Goal: Task Accomplishment & Management: Use online tool/utility

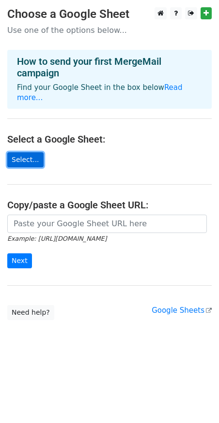
click at [37, 159] on link "Select..." at bounding box center [25, 159] width 36 height 15
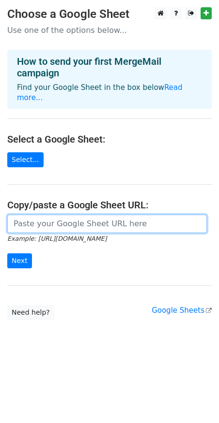
click at [62, 229] on input "url" at bounding box center [106, 224] width 199 height 18
paste input "https://docs.google.com/spreadsheets/d/1dYF3DzdEg1iH1ilNKTHmAOG_PhlbJcuH_0s5ANR…"
type input "https://docs.google.com/spreadsheets/d/1dYF3DzdEg1iH1ilNKTHmAOG_PhlbJcuH_0s5ANR…"
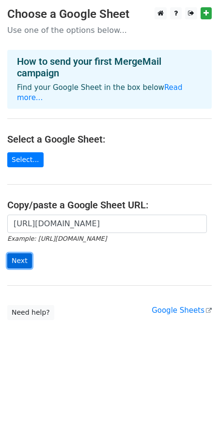
click at [21, 264] on input "Next" at bounding box center [19, 260] width 25 height 15
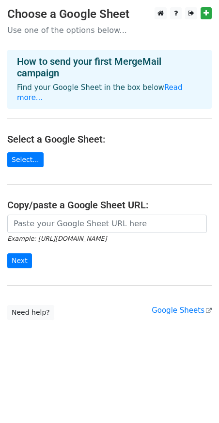
click at [35, 167] on main "Choose a Google Sheet Use one of the options below... How to send your first Me…" at bounding box center [109, 163] width 219 height 313
click at [32, 159] on link "Select..." at bounding box center [25, 159] width 36 height 15
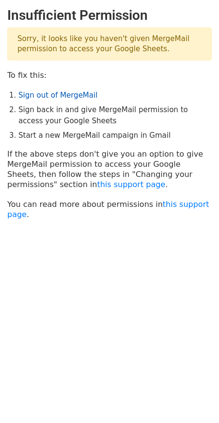
click at [76, 95] on link "Sign out of MergeMail" at bounding box center [57, 95] width 79 height 9
click at [61, 93] on link "Sign out of MergeMail" at bounding box center [57, 95] width 79 height 9
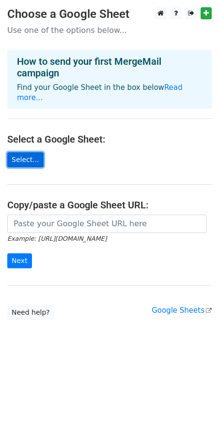
click at [29, 154] on link "Select..." at bounding box center [25, 159] width 36 height 15
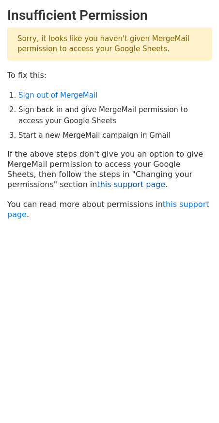
click at [97, 183] on link "this support page" at bounding box center [131, 184] width 68 height 9
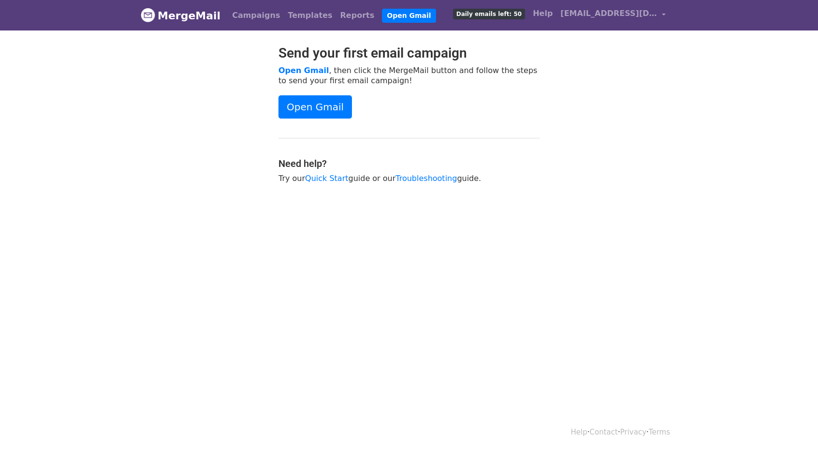
click at [504, 76] on p "Open Gmail , then click the MergeMail button and follow the steps to send your …" at bounding box center [409, 75] width 261 height 20
click at [586, 15] on span "[EMAIL_ADDRESS][DOMAIN_NAME]" at bounding box center [608, 14] width 97 height 12
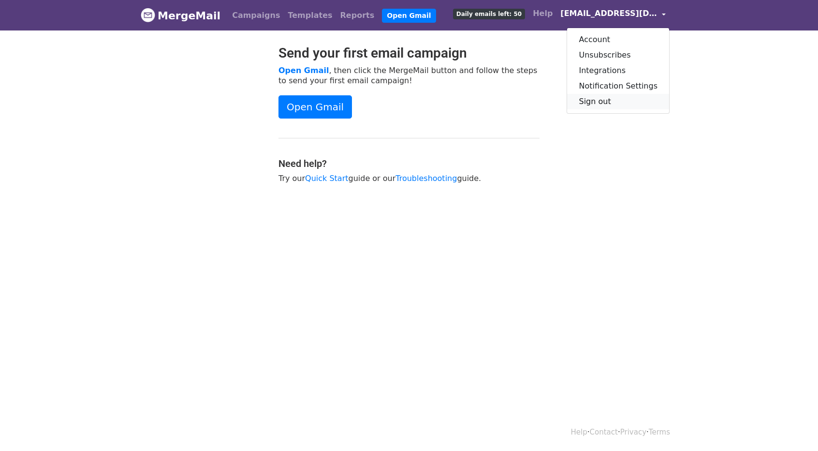
click at [602, 102] on link "Sign out" at bounding box center [618, 101] width 102 height 15
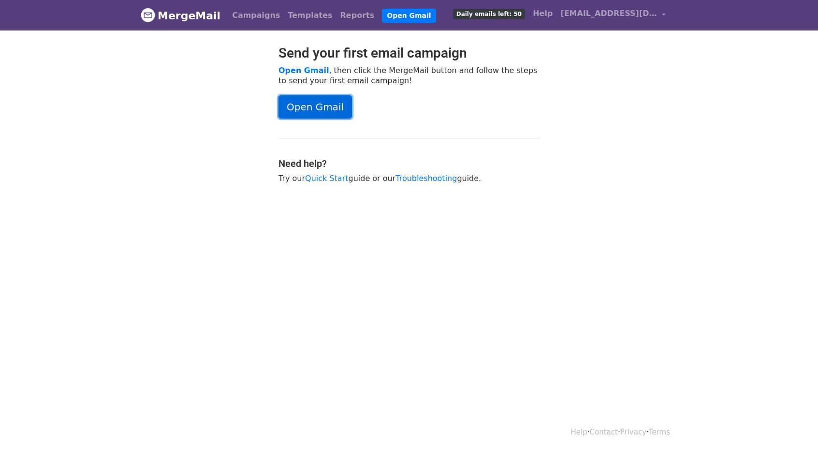
click at [323, 111] on link "Open Gmail" at bounding box center [315, 106] width 73 height 23
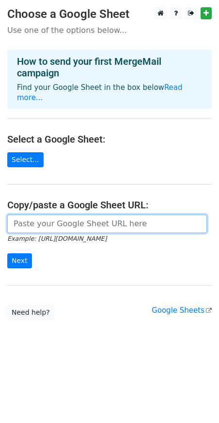
click at [55, 223] on input "url" at bounding box center [106, 224] width 199 height 18
paste input "https://docs.google.com/spreadsheets/d/1dYF3DzdEg1iH1ilNKTHmAOG_PhlbJcuH_0s5ANR…"
type input "https://docs.google.com/spreadsheets/d/1dYF3DzdEg1iH1ilNKTHmAOG_PhlbJcuH_0s5ANR…"
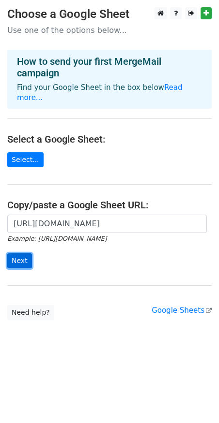
click at [24, 263] on input "Next" at bounding box center [19, 260] width 25 height 15
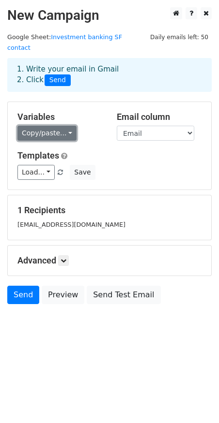
click at [59, 126] on link "Copy/paste..." at bounding box center [46, 133] width 59 height 15
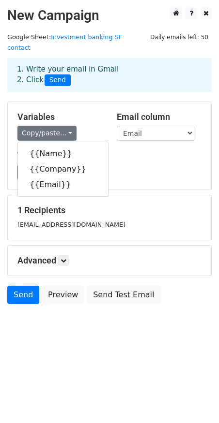
click at [82, 102] on div "Variables Copy/paste... {{Name}} {{Company}} {{Email}} Email column Name Compan…" at bounding box center [109, 146] width 203 height 88
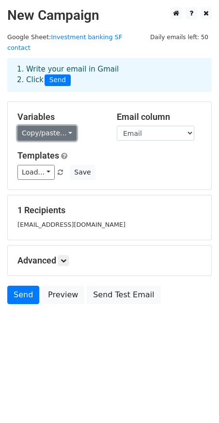
click at [55, 126] on link "Copy/paste..." at bounding box center [46, 133] width 59 height 15
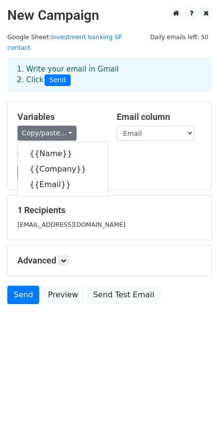
click at [80, 112] on h5 "Variables" at bounding box center [59, 117] width 85 height 11
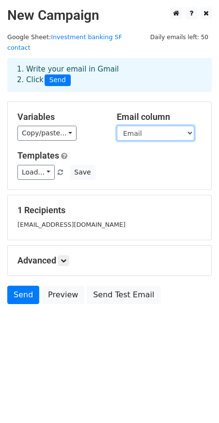
click at [136, 126] on select "Name Company Email" at bounding box center [155, 133] width 77 height 15
click at [104, 112] on div "Variables Copy/paste... {{Name}} {{Company}} {{Email}}" at bounding box center [59, 126] width 99 height 29
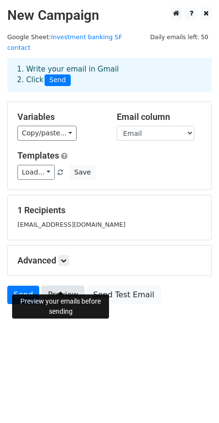
click at [66, 286] on link "Preview" at bounding box center [63, 295] width 43 height 18
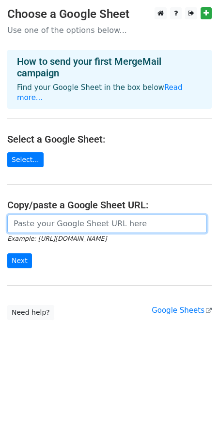
click at [57, 226] on input "url" at bounding box center [106, 224] width 199 height 18
paste input "[URL][DOMAIN_NAME]"
type input "[URL][DOMAIN_NAME]"
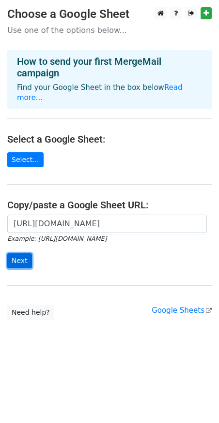
click at [19, 263] on input "Next" at bounding box center [19, 260] width 25 height 15
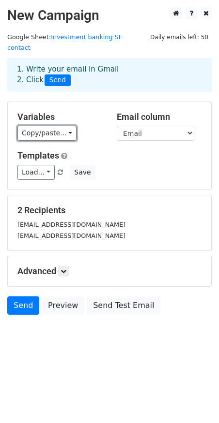
click at [49, 126] on link "Copy/paste..." at bounding box center [46, 133] width 59 height 15
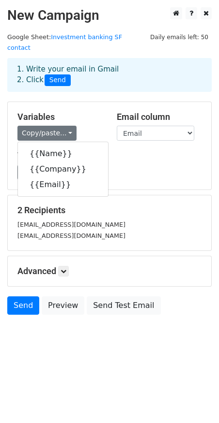
click at [78, 112] on div "Variables Copy/paste... {{Name}} {{Company}} {{Email}}" at bounding box center [59, 126] width 99 height 29
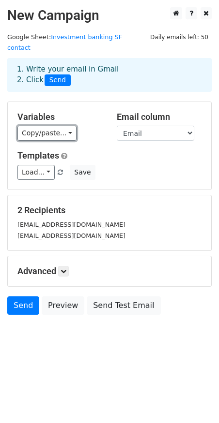
click at [47, 126] on link "Copy/paste..." at bounding box center [46, 133] width 59 height 15
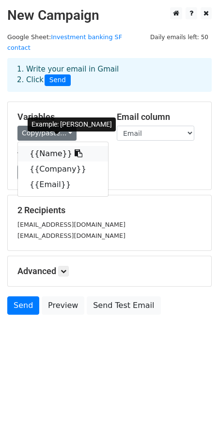
click at [42, 147] on link "{{Name}}" at bounding box center [63, 153] width 90 height 15
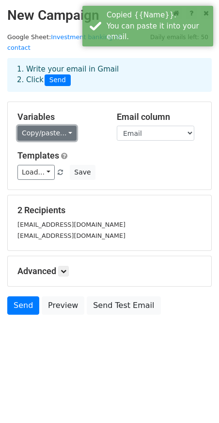
click at [64, 126] on link "Copy/paste..." at bounding box center [46, 133] width 59 height 15
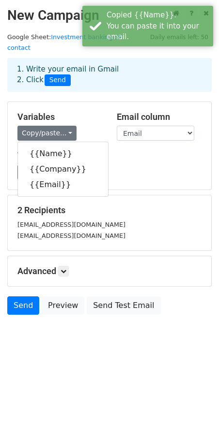
click at [92, 112] on div "Variables Copy/paste... {{Name}} {{Company}} {{Email}}" at bounding box center [59, 126] width 99 height 29
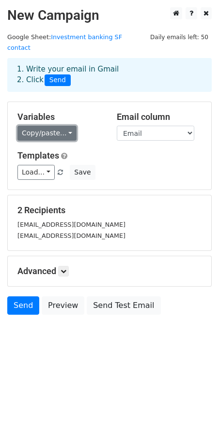
click at [46, 126] on link "Copy/paste..." at bounding box center [46, 133] width 59 height 15
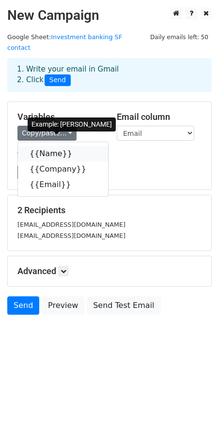
click at [45, 147] on link "{{Name}}" at bounding box center [63, 153] width 90 height 15
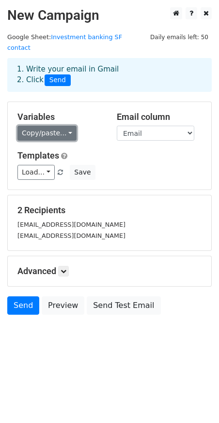
click at [57, 126] on link "Copy/paste..." at bounding box center [46, 133] width 59 height 15
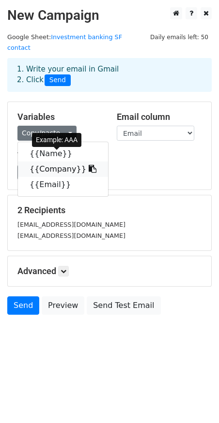
click at [57, 162] on link "{{Company}}" at bounding box center [63, 169] width 90 height 15
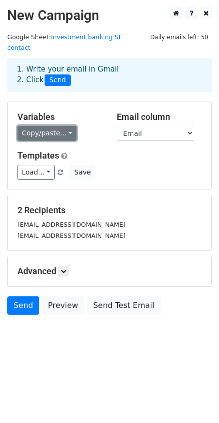
click at [44, 126] on link "Copy/paste..." at bounding box center [46, 133] width 59 height 15
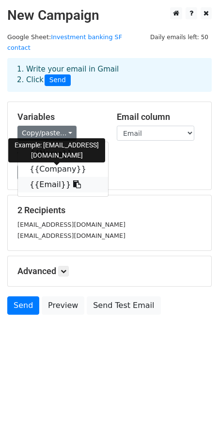
click at [50, 177] on link "{{Email}}" at bounding box center [63, 184] width 90 height 15
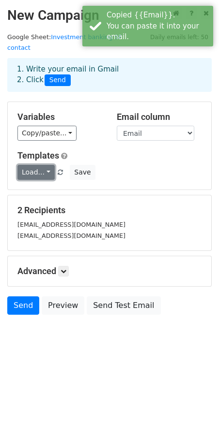
click at [36, 165] on link "Load..." at bounding box center [35, 172] width 37 height 15
click at [112, 150] on h5 "Templates" at bounding box center [109, 155] width 184 height 11
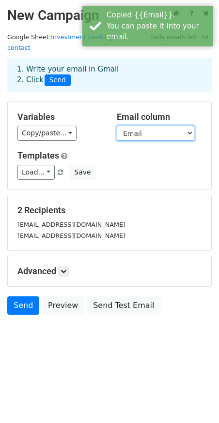
click at [142, 126] on select "Name Company Email" at bounding box center [155, 133] width 77 height 15
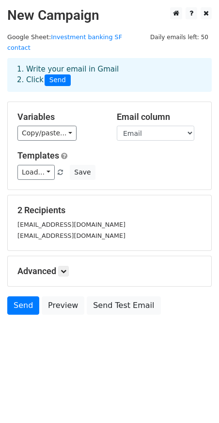
click at [104, 112] on div "Variables Copy/paste... {{Name}} {{Company}} {{Email}}" at bounding box center [59, 126] width 99 height 29
click at [137, 126] on select "Name Company Email" at bounding box center [155, 133] width 77 height 15
click at [98, 114] on div "Variables Copy/paste... {{Name}} {{Company}} {{Email}}" at bounding box center [59, 126] width 99 height 29
click at [65, 268] on icon at bounding box center [63, 271] width 6 height 6
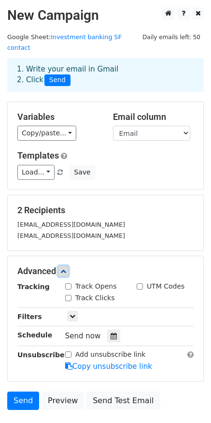
click at [63, 268] on icon at bounding box center [63, 271] width 6 height 6
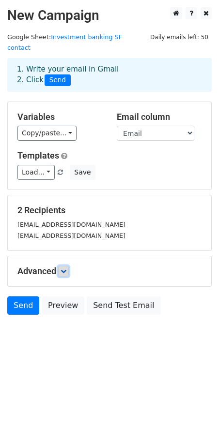
click at [63, 268] on icon at bounding box center [63, 271] width 6 height 6
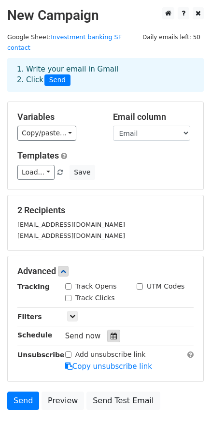
click at [114, 333] on icon at bounding box center [114, 336] width 6 height 7
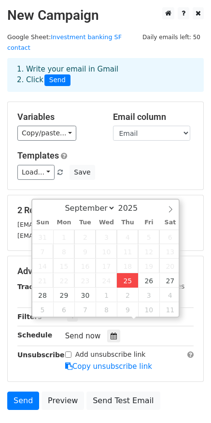
type input "2025-09-25 20:34"
type input "08"
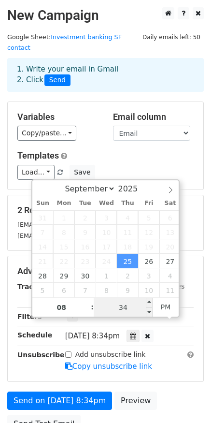
click at [121, 309] on input "34" at bounding box center [123, 307] width 59 height 19
type input "35"
type input "2025-09-25 20:35"
click at [132, 405] on div "Send on Sep 25 at 8:34pm Preview Send Test Email" at bounding box center [105, 415] width 211 height 46
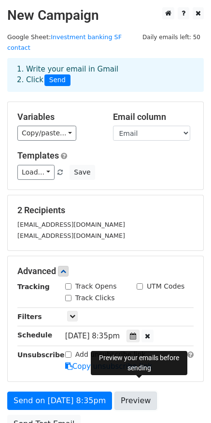
click at [140, 392] on link "Preview" at bounding box center [136, 401] width 43 height 18
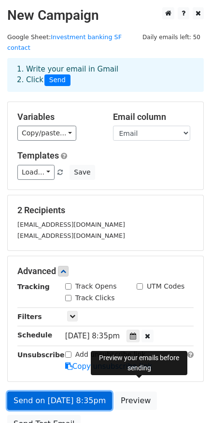
click at [54, 392] on link "Send on Sep 25 at 8:35pm" at bounding box center [59, 401] width 105 height 18
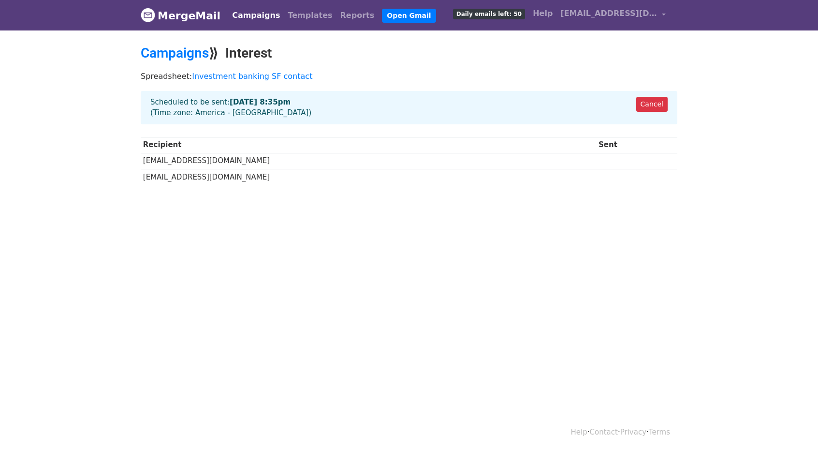
click at [479, 60] on h2 "Campaigns ⟫ Interest" at bounding box center [409, 53] width 537 height 16
click at [385, 81] on div "Spreadsheet: Investment banking SF contact" at bounding box center [408, 78] width 551 height 25
click at [486, 80] on p "Spreadsheet: Investment banking SF contact" at bounding box center [409, 76] width 537 height 10
drag, startPoint x: 80, startPoint y: 47, endPoint x: 79, endPoint y: 26, distance: 21.3
click at [80, 47] on body "MergeMail Campaigns Templates Reports Open Gmail Daily emails left: 50 Help [EM…" at bounding box center [409, 115] width 818 height 231
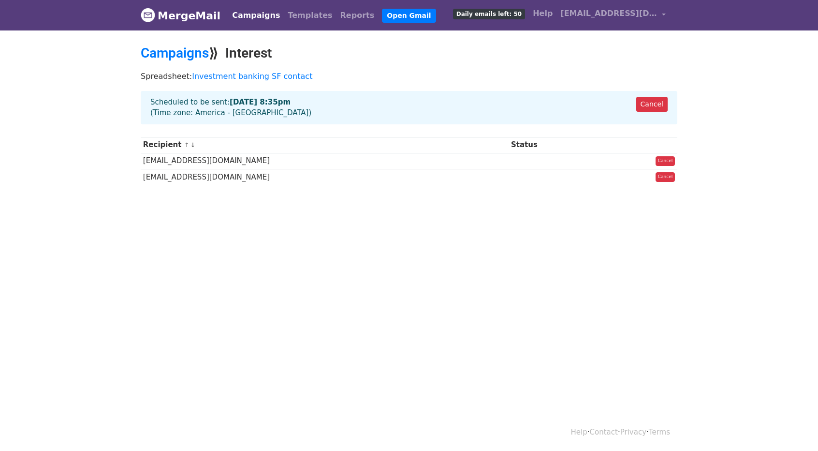
drag, startPoint x: 0, startPoint y: 0, endPoint x: 90, endPoint y: 48, distance: 101.9
click at [90, 48] on body "MergeMail Campaigns Templates Reports Open Gmail Daily emails left: 50 Help [EM…" at bounding box center [409, 115] width 818 height 231
click at [473, 67] on div "Spreadsheet: Investment banking SF contact" at bounding box center [408, 78] width 551 height 25
click at [350, 71] on p "Spreadsheet: Investment banking SF contact" at bounding box center [409, 76] width 537 height 10
click at [403, 52] on h2 "Campaigns ⟫ Interest" at bounding box center [409, 53] width 537 height 16
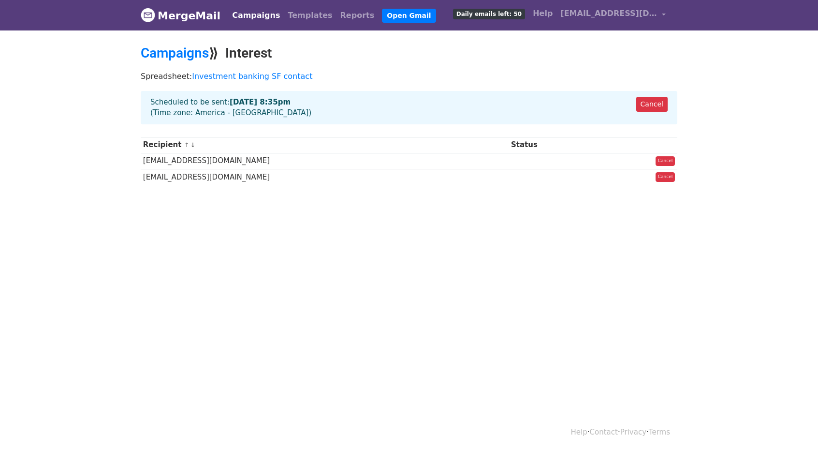
click at [381, 45] on h2 "Campaigns ⟫ Interest" at bounding box center [409, 53] width 537 height 16
click at [323, 105] on div "Cancel Scheduled to be sent: [DATE] 8:35pm (Time zone: [GEOGRAPHIC_DATA] - [GEO…" at bounding box center [409, 107] width 537 height 33
click at [251, 106] on div "Cancel Scheduled to be sent: [DATE] 8:35pm (Time zone: [GEOGRAPHIC_DATA] - [GEO…" at bounding box center [409, 107] width 537 height 33
click at [252, 98] on strong "[DATE] 8:35pm" at bounding box center [260, 102] width 61 height 9
click at [217, 108] on div "Cancel Scheduled to be sent: [DATE] 8:35pm (Time zone: [GEOGRAPHIC_DATA] - [GEO…" at bounding box center [409, 107] width 537 height 33
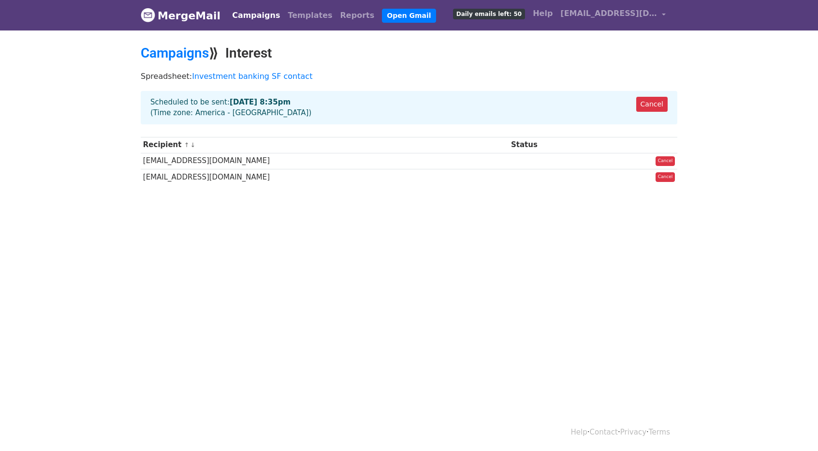
click at [260, 61] on div "Campaigns ⟫ Interest" at bounding box center [408, 55] width 551 height 21
click at [320, 60] on h2 "Campaigns ⟫ Interest" at bounding box center [409, 53] width 537 height 16
click at [387, 109] on div "Cancel Scheduled to be sent: Sep 25 at 8:35pm (Time zone: America - Los Angeles)" at bounding box center [409, 107] width 537 height 33
click at [469, 63] on div "Campaigns ⟫ Interest" at bounding box center [408, 55] width 551 height 21
click at [550, 10] on link "Help" at bounding box center [543, 13] width 28 height 19
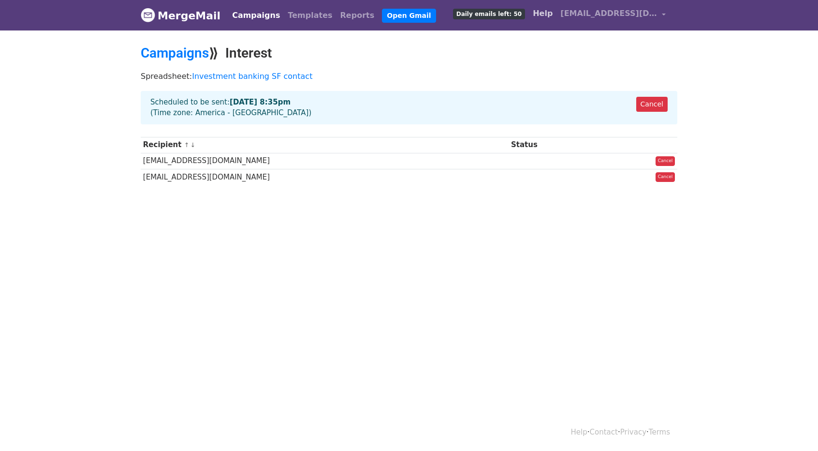
click at [550, 13] on link "Help" at bounding box center [543, 13] width 28 height 19
click at [322, 153] on td "[EMAIL_ADDRESS][DOMAIN_NAME]" at bounding box center [325, 161] width 368 height 16
click at [226, 155] on td "[EMAIL_ADDRESS][DOMAIN_NAME]" at bounding box center [325, 161] width 368 height 16
click at [251, 72] on link "Investment banking SF contact" at bounding box center [252, 76] width 120 height 9
click at [654, 101] on link "Cancel" at bounding box center [651, 104] width 31 height 15
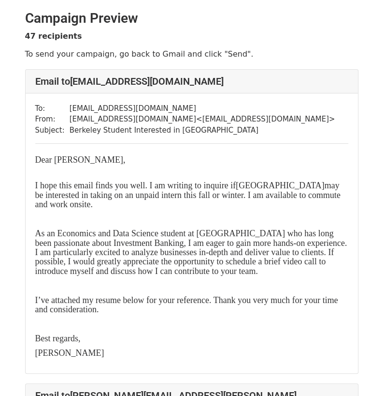
click at [235, 184] on span "I hope this email finds you well. I am writing to inquire if ​" at bounding box center [135, 185] width 201 height 10
click at [282, 185] on font "I hope this email finds you well. I am writing to inquire if ​ [GEOGRAPHIC_DATA…" at bounding box center [188, 194] width 306 height 29
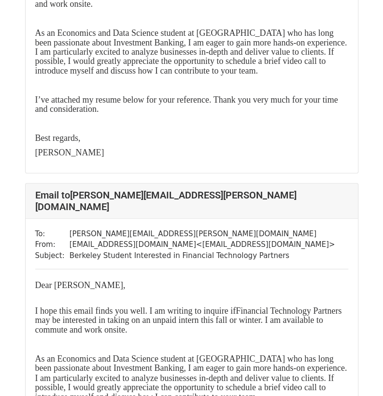
scroll to position [242, 0]
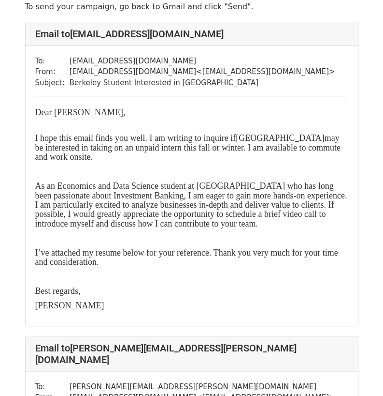
scroll to position [0, 0]
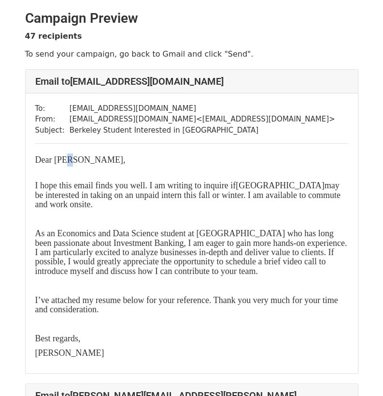
click at [66, 158] on font "​Dear Mr. Fung," at bounding box center [80, 160] width 90 height 10
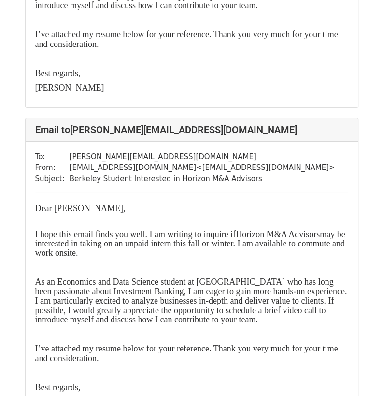
scroll to position [2224, 0]
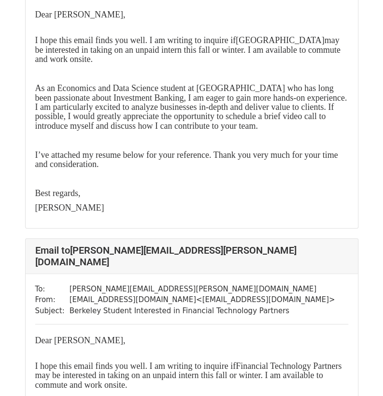
scroll to position [145, 0]
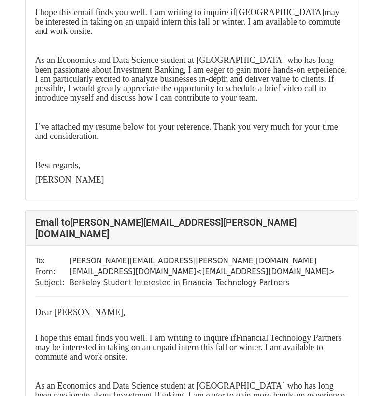
scroll to position [193, 0]
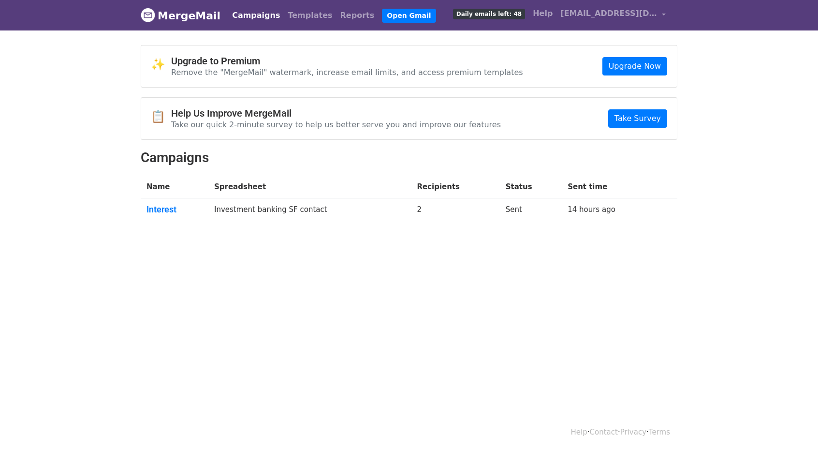
drag, startPoint x: 0, startPoint y: 0, endPoint x: 42, endPoint y: 161, distance: 165.8
click at [42, 161] on body "MergeMail Campaigns Templates Reports Open Gmail Daily emails left: 48 Help [EM…" at bounding box center [409, 135] width 818 height 271
click at [199, 15] on link "MergeMail" at bounding box center [181, 15] width 80 height 20
click at [199, 21] on link "MergeMail" at bounding box center [181, 15] width 80 height 20
click at [542, 13] on link "Help" at bounding box center [543, 13] width 28 height 19
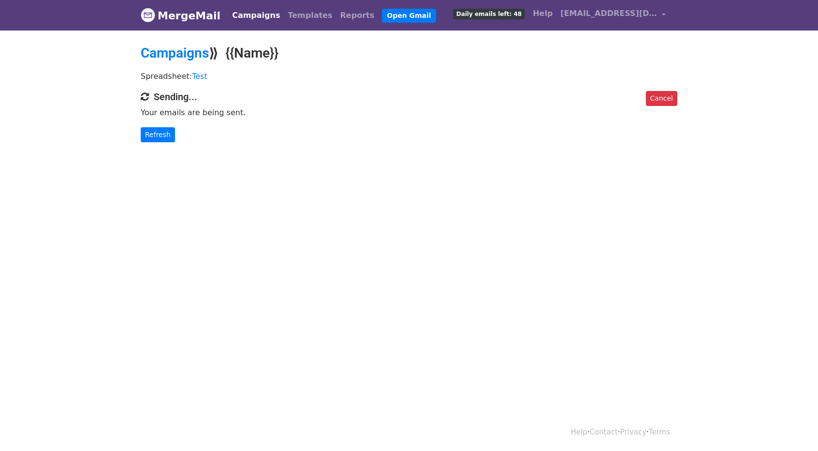
click at [488, 100] on h4 "Sending..." at bounding box center [409, 97] width 537 height 12
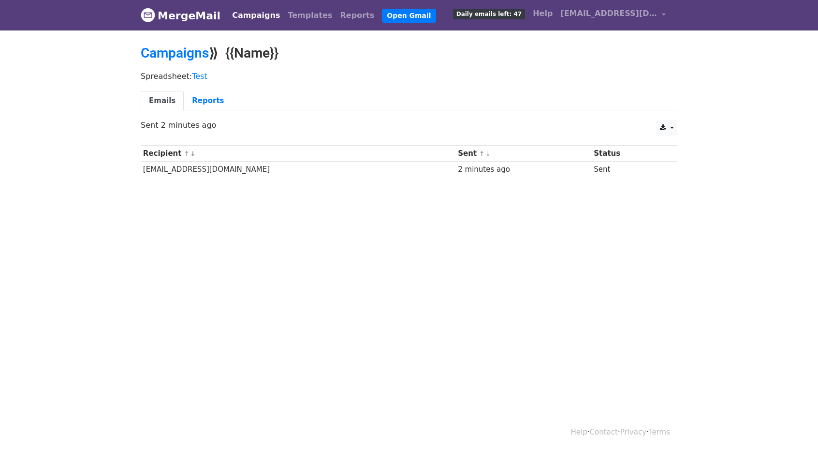
click at [376, 120] on p "Sent 2 minutes ago" at bounding box center [409, 125] width 537 height 10
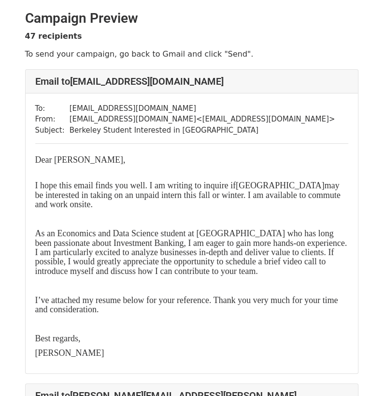
click at [182, 49] on p "To send your campaign, go back to Gmail and click "Send"." at bounding box center [192, 54] width 334 height 10
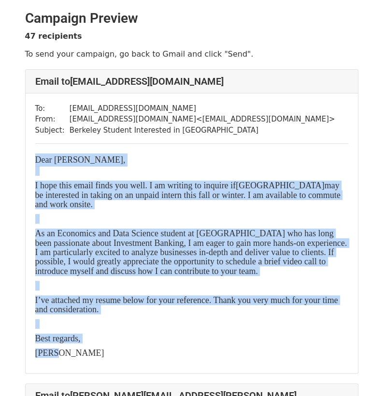
drag, startPoint x: 73, startPoint y: 343, endPoint x: 25, endPoint y: 159, distance: 189.8
click at [26, 159] on div "To: gfung@nptma.com From: tommyexplore@berkeley.edu < tommyexplore@berkeley.edu…" at bounding box center [192, 232] width 333 height 279
copy div "​Dear Mr. Fung, I hope this email finds you well. I am writing to inquire if ​ …"
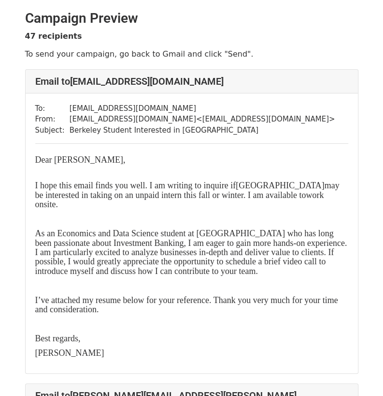
click at [306, 196] on span "​" at bounding box center [306, 195] width 0 height 10
click at [262, 196] on font "I hope this email finds you well. I am writing to inquire if ​ North Point ​ ma…" at bounding box center [187, 194] width 305 height 29
click at [251, 257] on font "As an Economics and Data Science student at [GEOGRAPHIC_DATA] who has long been…" at bounding box center [191, 251] width 312 height 47
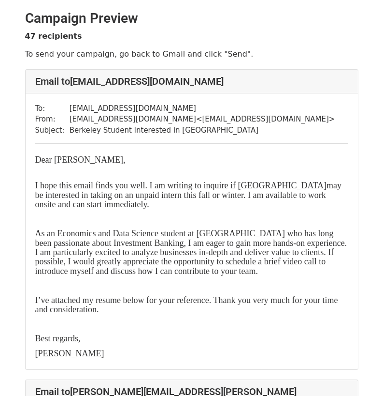
drag, startPoint x: 0, startPoint y: 0, endPoint x: 175, endPoint y: 102, distance: 202.4
click at [175, 102] on div "To: [EMAIL_ADDRESS][DOMAIN_NAME] From: [EMAIL_ADDRESS][DOMAIN_NAME] < [EMAIL_AD…" at bounding box center [192, 231] width 333 height 276
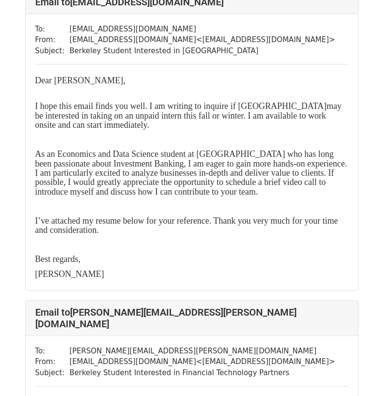
scroll to position [97, 0]
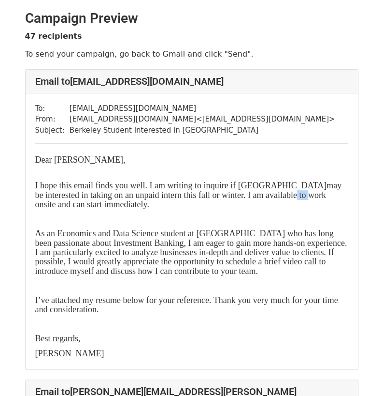
drag, startPoint x: 262, startPoint y: 196, endPoint x: 250, endPoint y: 197, distance: 12.7
click at [250, 197] on font "I hope this email finds you well. I am writing to inquire if ​ ​North Point may…" at bounding box center [188, 194] width 307 height 29
click at [245, 197] on font "I hope this email finds you well. I am writing to inquire if ​ ​North Point may…" at bounding box center [188, 194] width 307 height 29
click at [253, 197] on font "I hope this email finds you well. I am writing to inquire if ​ ​North Point may…" at bounding box center [188, 194] width 307 height 29
click at [263, 197] on font "I hope this email finds you well. I am writing to inquire if ​ ​North Point may…" at bounding box center [188, 194] width 307 height 29
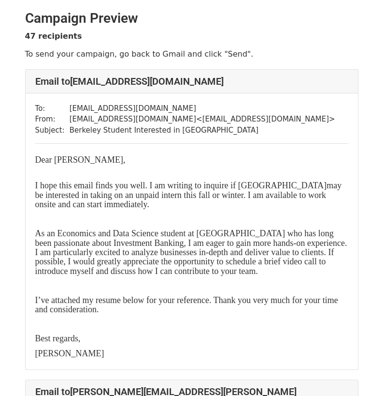
drag, startPoint x: 0, startPoint y: 0, endPoint x: 280, endPoint y: 146, distance: 316.0
click at [280, 146] on div "To: [EMAIL_ADDRESS][DOMAIN_NAME] From: [EMAIL_ADDRESS][DOMAIN_NAME] < [EMAIL_AD…" at bounding box center [192, 231] width 333 height 276
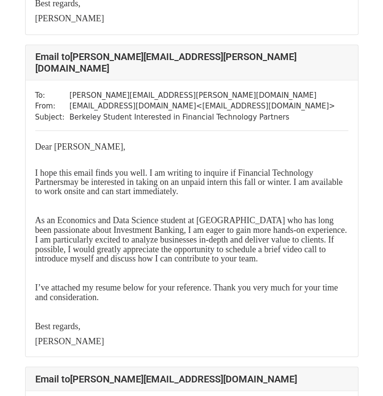
scroll to position [338, 0]
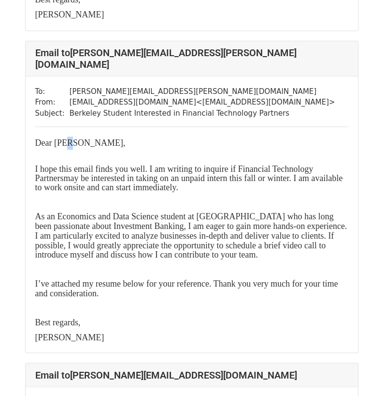
click at [66, 138] on font "​Dear [PERSON_NAME]," at bounding box center [80, 143] width 90 height 10
click at [135, 211] on font "As an Economics and Data Science student at [GEOGRAPHIC_DATA] who has long been…" at bounding box center [191, 234] width 312 height 47
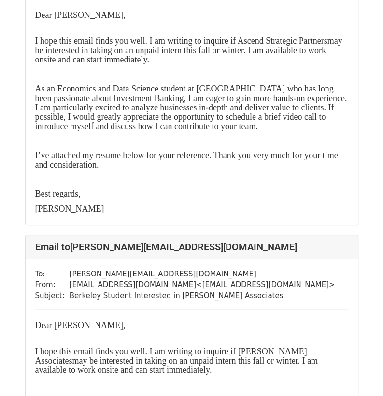
scroll to position [13953, 0]
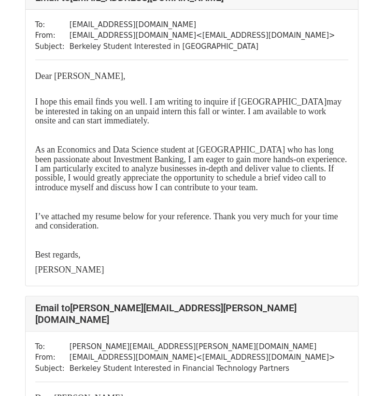
scroll to position [48, 0]
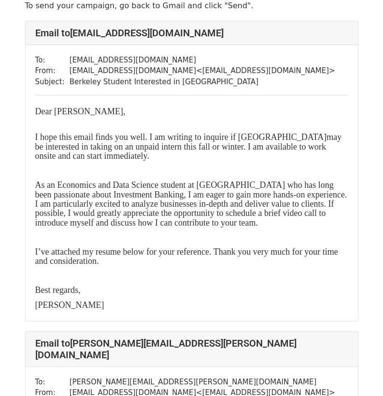
click at [233, 188] on font "As an Economics and Data Science student at [GEOGRAPHIC_DATA] who has long been…" at bounding box center [191, 203] width 312 height 47
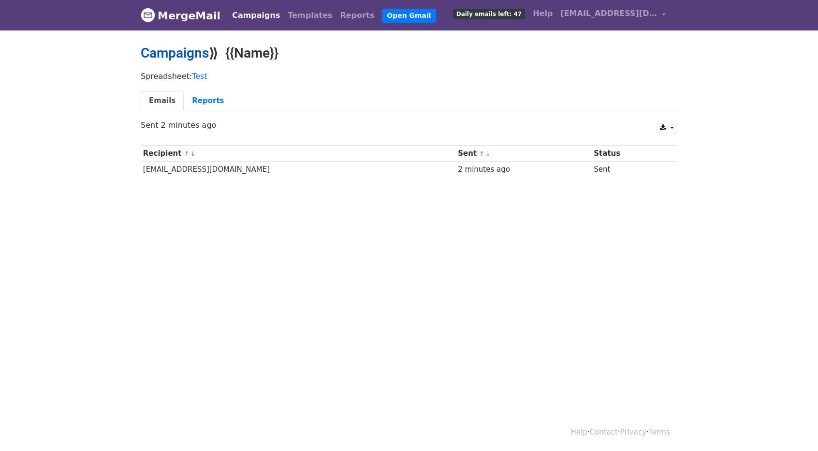
drag, startPoint x: 0, startPoint y: 0, endPoint x: 168, endPoint y: 53, distance: 175.9
click at [168, 53] on link "Campaigns" at bounding box center [175, 53] width 68 height 16
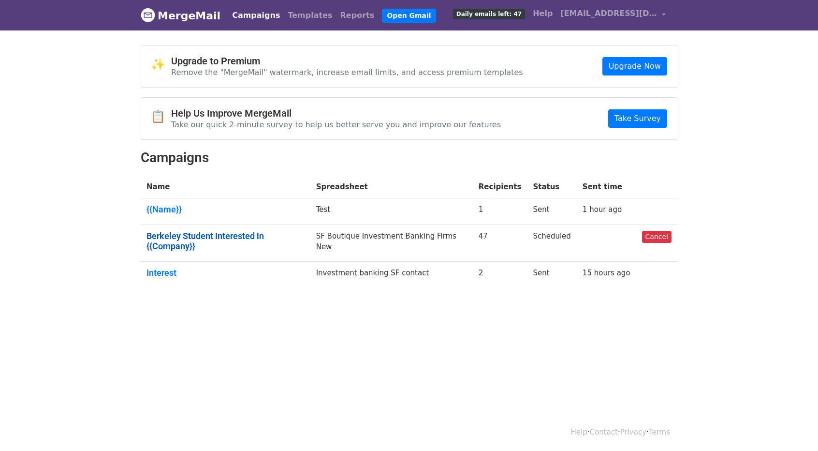
click at [172, 234] on link "Berkeley Student Interested in {{Company}}" at bounding box center [226, 241] width 158 height 21
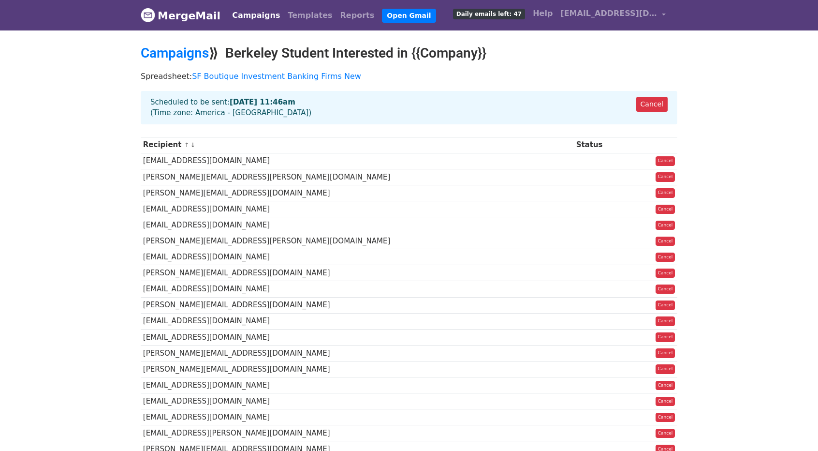
click at [144, 15] on img at bounding box center [148, 15] width 15 height 15
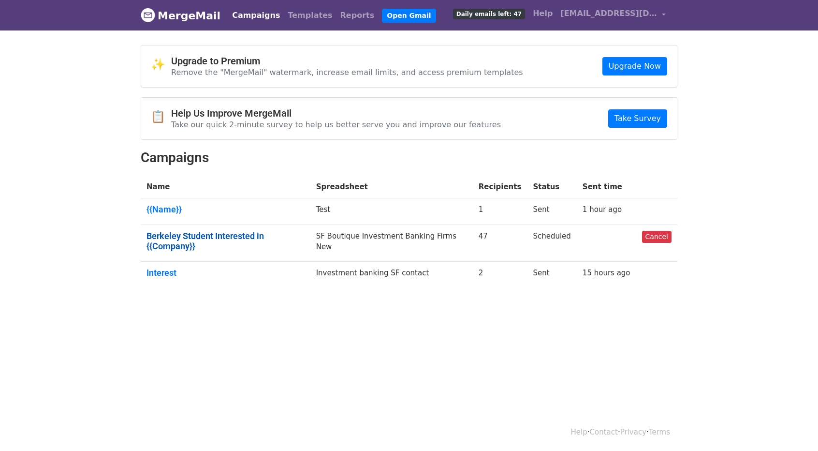
click at [164, 235] on link "Berkeley Student Interested in {{Company}}" at bounding box center [226, 241] width 158 height 21
